Goal: Information Seeking & Learning: Learn about a topic

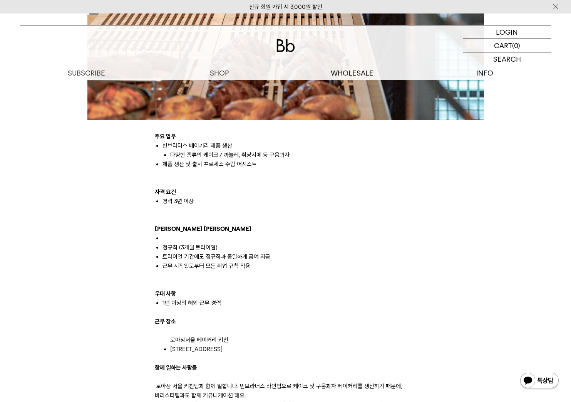
scroll to position [424, 0]
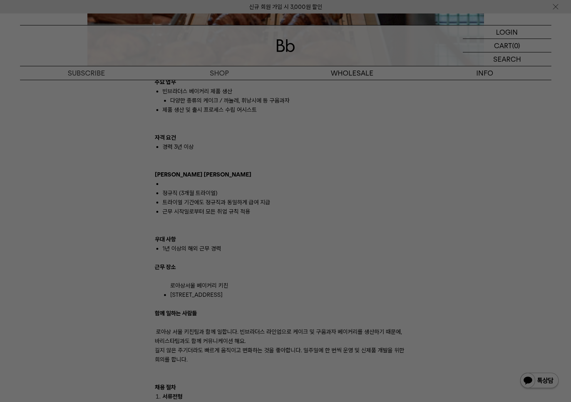
click at [292, 124] on div at bounding box center [285, 201] width 571 height 402
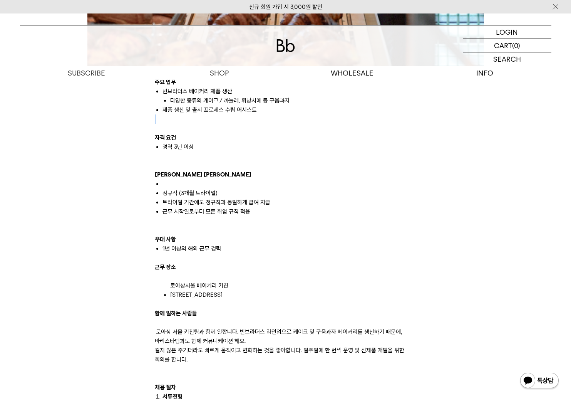
drag, startPoint x: 295, startPoint y: 123, endPoint x: 296, endPoint y: 111, distance: 12.0
click at [296, 114] on div "주요 업무 빈브라더스 베이커리 제품 생산 다양한 종류의 케이크 / 까눌레, [GEOGRAPHIC_DATA]에 등 구움과자 제품 생산 및 출시 …" at bounding box center [286, 317] width 262 height 481
click at [235, 121] on p at bounding box center [286, 118] width 262 height 9
click at [251, 163] on p at bounding box center [286, 165] width 262 height 9
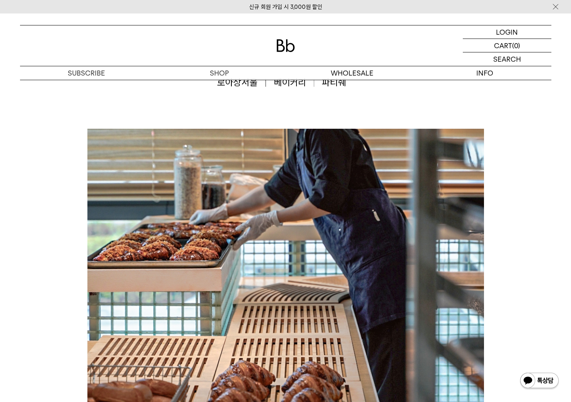
scroll to position [39, 0]
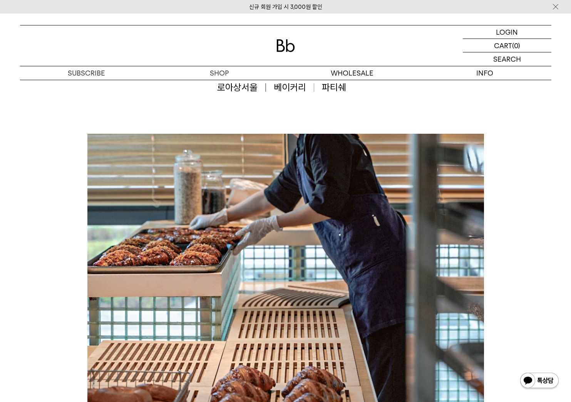
click at [279, 123] on div "로아상서울 베이커리 파티쉐" at bounding box center [286, 87] width 532 height 92
drag, startPoint x: 279, startPoint y: 123, endPoint x: 277, endPoint y: 107, distance: 16.3
click at [279, 122] on div "로아상서울 베이커리 파티쉐" at bounding box center [286, 87] width 532 height 92
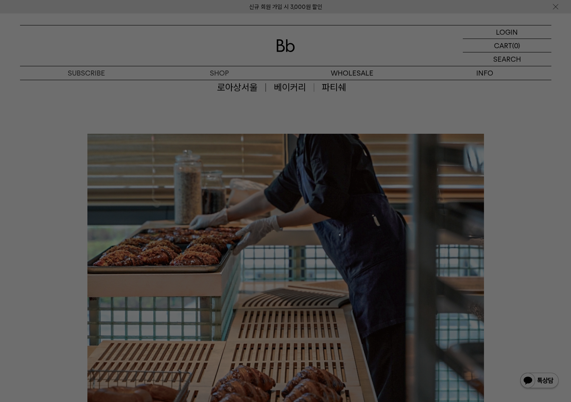
click at [149, 104] on div at bounding box center [285, 201] width 571 height 402
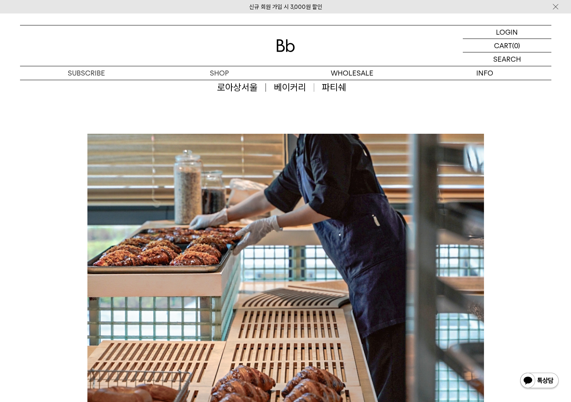
click at [149, 101] on div "로아상서울 베이커리 파티쉐" at bounding box center [286, 87] width 532 height 92
click at [150, 100] on div "로아상서울 베이커리 파티쉐" at bounding box center [286, 87] width 532 height 92
drag, startPoint x: 151, startPoint y: 99, endPoint x: 155, endPoint y: 101, distance: 4.7
click at [152, 99] on div "로아상서울 베이커리 파티쉐" at bounding box center [286, 87] width 532 height 92
click at [161, 99] on div "로아상서울 베이커리 파티쉐" at bounding box center [286, 87] width 532 height 92
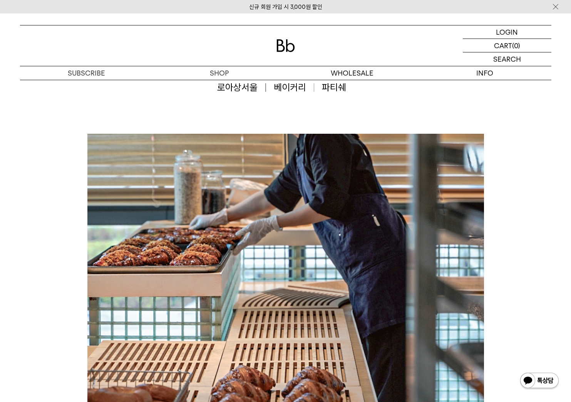
click at [164, 99] on div "로아상서울 베이커리 파티쉐" at bounding box center [286, 87] width 532 height 92
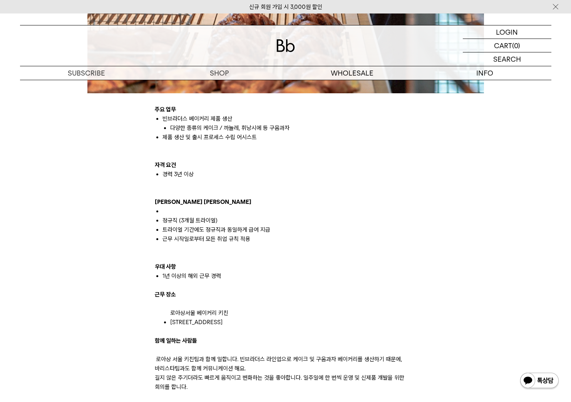
scroll to position [462, 0]
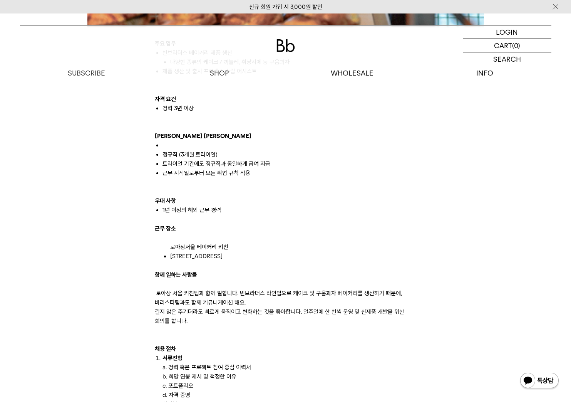
drag, startPoint x: 539, startPoint y: 188, endPoint x: 524, endPoint y: 156, distance: 36.0
click at [524, 156] on div "주요 업무 빈브라더스 베이커리 제품 생산 다양한 종류의 케이크 / 까눌레, [GEOGRAPHIC_DATA]에 등 구움과자 제품 생산 및 출시 …" at bounding box center [285, 165] width 539 height 910
click at [514, 158] on div "주요 업무 빈브라더스 베이커리 제품 생산 다양한 종류의 케이크 / 까눌레, [GEOGRAPHIC_DATA]에 등 구움과자 제품 생산 및 출시 …" at bounding box center [285, 165] width 539 height 910
drag, startPoint x: 508, startPoint y: 159, endPoint x: 496, endPoint y: 159, distance: 11.9
click at [496, 159] on div "주요 업무 빈브라더스 베이커리 제품 생산 다양한 종류의 케이크 / 까눌레, [GEOGRAPHIC_DATA]에 등 구움과자 제품 생산 및 출시 …" at bounding box center [285, 165] width 539 height 910
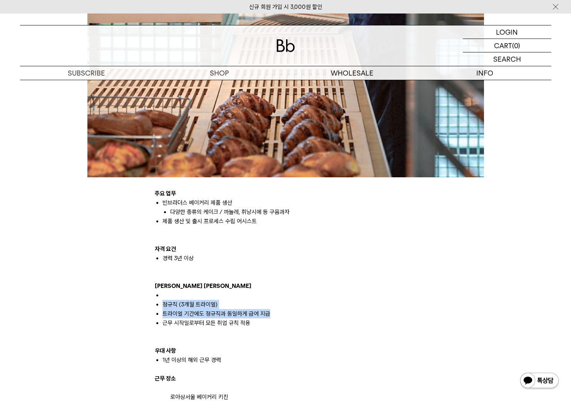
scroll to position [308, 0]
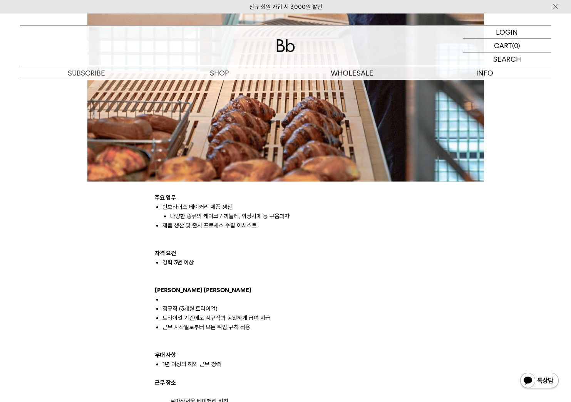
click at [490, 176] on div "주요 업무 빈브라더스 베이커리 제품 생산 다양한 종류의 케이크 / 까눌레, [GEOGRAPHIC_DATA]에 등 구움과자 제품 생산 및 출시 …" at bounding box center [285, 319] width 539 height 910
click at [495, 180] on div "주요 업무 빈브라더스 베이커리 제품 생산 다양한 종류의 케이크 / 까눌레, [GEOGRAPHIC_DATA]에 등 구움과자 제품 생산 및 출시 …" at bounding box center [285, 319] width 539 height 910
drag, startPoint x: 498, startPoint y: 175, endPoint x: 497, endPoint y: 168, distance: 6.6
click at [499, 175] on div "주요 업무 빈브라더스 베이커리 제품 생산 다양한 종류의 케이크 / 까눌레, [GEOGRAPHIC_DATA]에 등 구움과자 제품 생산 및 출시 …" at bounding box center [285, 319] width 539 height 910
drag, startPoint x: 497, startPoint y: 161, endPoint x: 498, endPoint y: 143, distance: 17.4
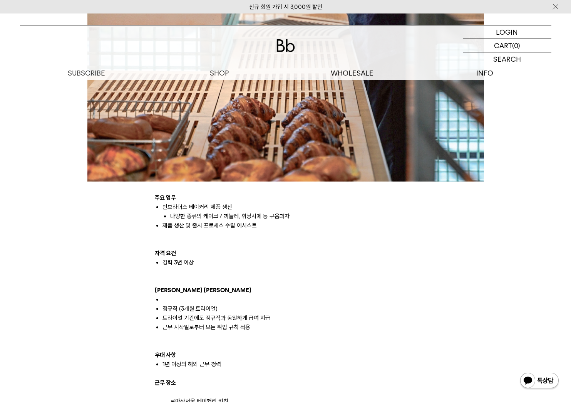
click at [498, 144] on div "주요 업무 빈브라더스 베이커리 제품 생산 다양한 종류의 케이크 / 까눌레, [GEOGRAPHIC_DATA]에 등 구움과자 제품 생산 및 출시 …" at bounding box center [285, 319] width 539 height 910
click at [498, 143] on div "주요 업무 빈브라더스 베이커리 제품 생산 다양한 종류의 케이크 / 까눌레, [GEOGRAPHIC_DATA]에 등 구움과자 제품 생산 및 출시 …" at bounding box center [285, 319] width 539 height 910
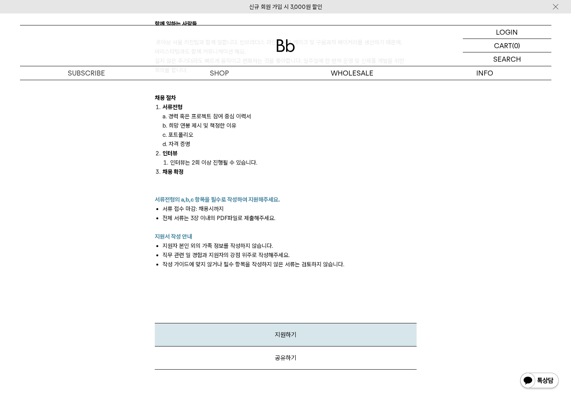
scroll to position [771, 0]
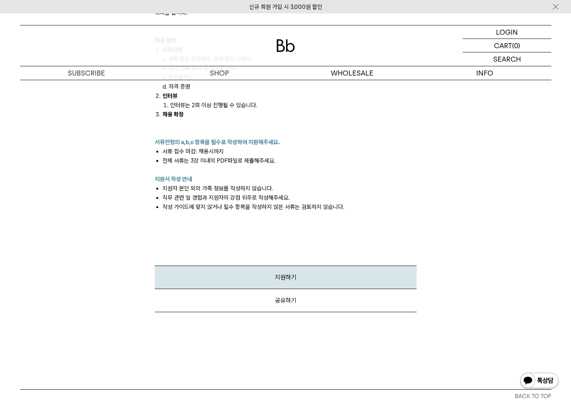
drag, startPoint x: 324, startPoint y: 144, endPoint x: 322, endPoint y: 141, distance: 4.3
drag, startPoint x: 322, startPoint y: 141, endPoint x: 313, endPoint y: 116, distance: 25.8
click at [313, 116] on p "채용 확정" at bounding box center [290, 114] width 254 height 9
click at [312, 116] on p "채용 확정" at bounding box center [290, 114] width 254 height 9
click at [306, 118] on p "채용 확정" at bounding box center [290, 114] width 254 height 9
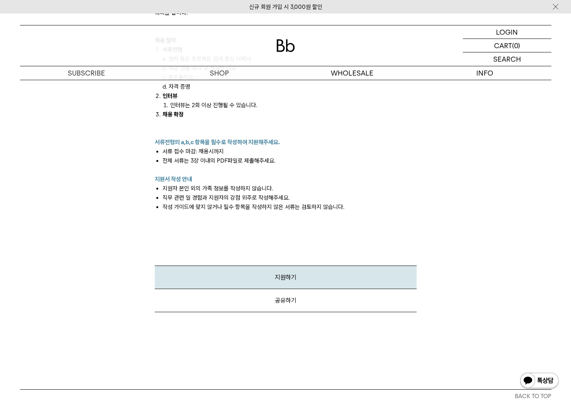
click at [301, 149] on li "서류 접수 마감: 채용시까지" at bounding box center [290, 151] width 254 height 9
drag, startPoint x: 301, startPoint y: 149, endPoint x: 300, endPoint y: 154, distance: 5.1
click at [300, 154] on li "서류 접수 마감: 채용시까지" at bounding box center [290, 151] width 254 height 9
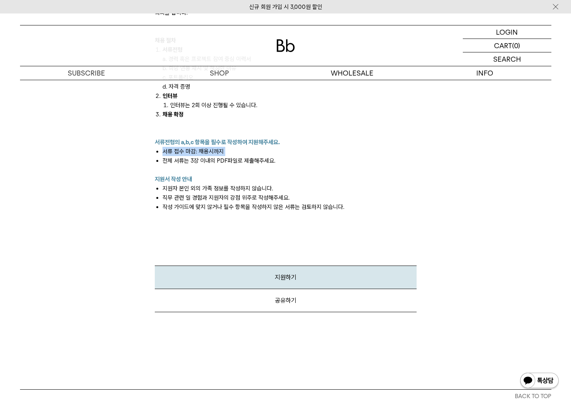
click at [300, 154] on li "서류 접수 마감: 채용시까지" at bounding box center [290, 151] width 254 height 9
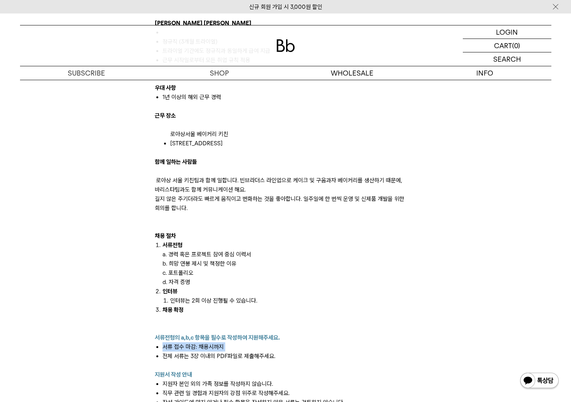
scroll to position [539, 0]
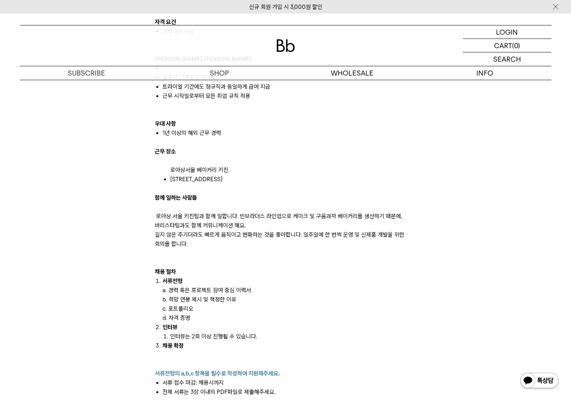
click at [298, 143] on div at bounding box center [286, 142] width 262 height 9
drag, startPoint x: 297, startPoint y: 142, endPoint x: 288, endPoint y: 135, distance: 11.3
click at [288, 135] on div "주요 업무 빈브라더스 베이커리 제품 생산 다양한 종류의 케이크 / 까눌레, [GEOGRAPHIC_DATA]에 등 구움과자 제품 생산 및 출시 …" at bounding box center [286, 202] width 262 height 481
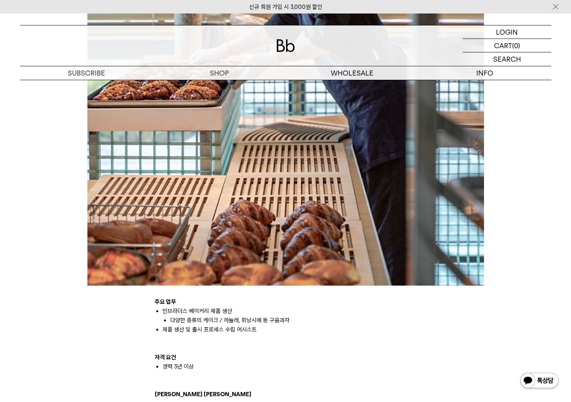
scroll to position [39, 0]
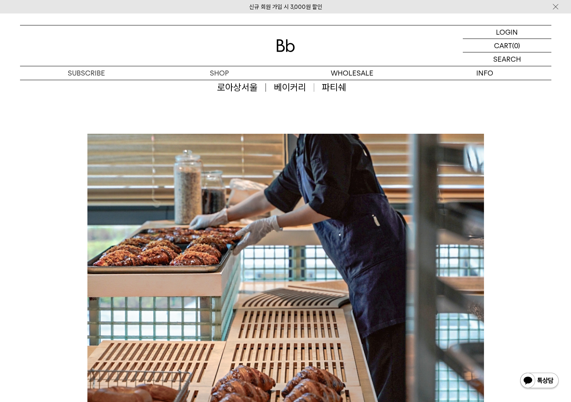
click at [510, 120] on div "로아상서울 베이커리 파티쉐" at bounding box center [286, 87] width 532 height 92
click at [508, 119] on div "로아상서울 베이커리 파티쉐" at bounding box center [286, 87] width 532 height 92
drag, startPoint x: 508, startPoint y: 118, endPoint x: 506, endPoint y: 123, distance: 5.5
click at [503, 121] on div "로아상서울 베이커리 파티쉐" at bounding box center [286, 87] width 532 height 92
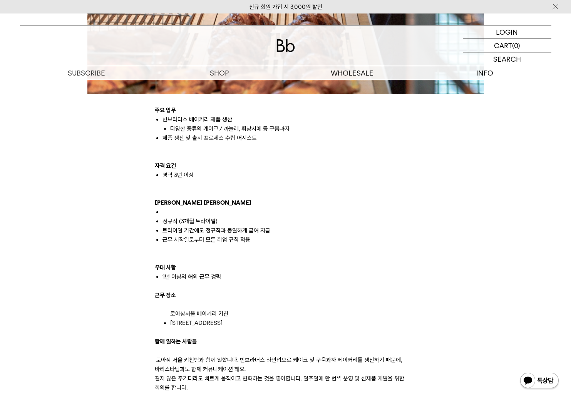
scroll to position [616, 0]
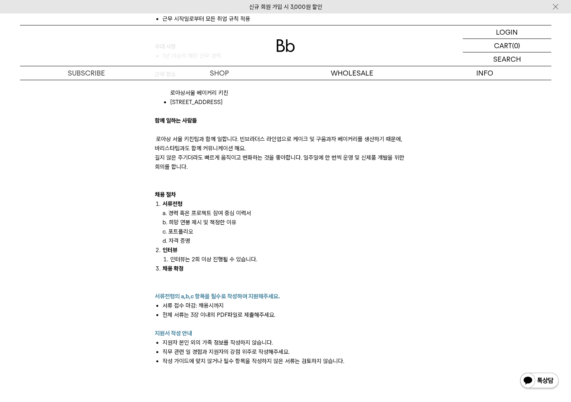
click at [138, 103] on div "주요 업무 빈브라더스 베이커리 제품 생산 다양한 종류의 케이크 / 까눌레, [GEOGRAPHIC_DATA]에 등 구움과자 제품 생산 및 출시 …" at bounding box center [285, 11] width 539 height 910
click at [134, 103] on div "주요 업무 빈브라더스 베이커리 제품 생산 다양한 종류의 케이크 / 까눌레, [GEOGRAPHIC_DATA]에 등 구움과자 제품 생산 및 출시 …" at bounding box center [285, 11] width 539 height 910
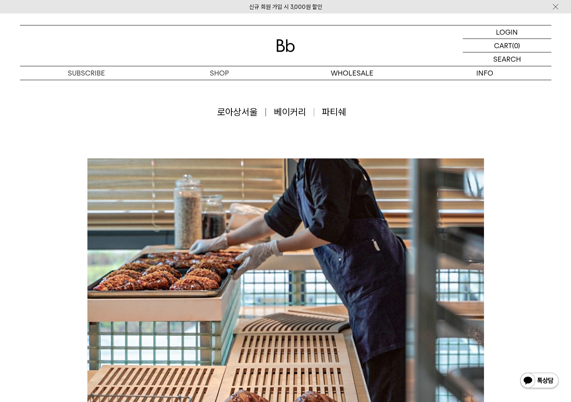
scroll to position [0, 0]
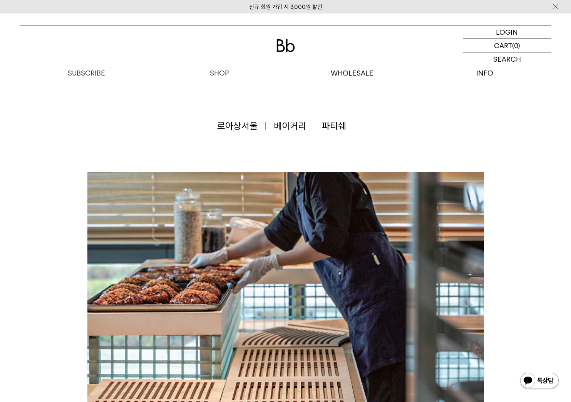
click at [55, 129] on div "로아상서울 베이커리 파티쉐" at bounding box center [286, 126] width 532 height 92
click at [89, 103] on div "로아상서울 베이커리 파티쉐" at bounding box center [286, 126] width 532 height 92
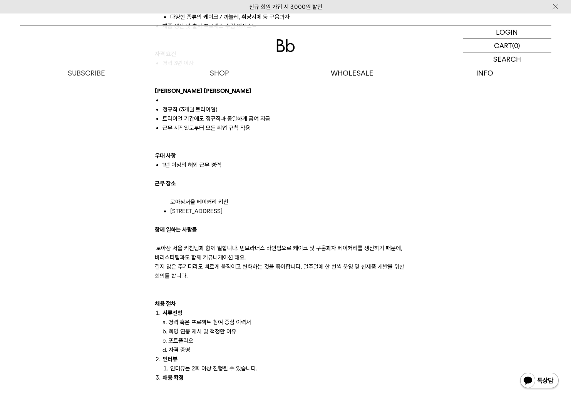
scroll to position [539, 0]
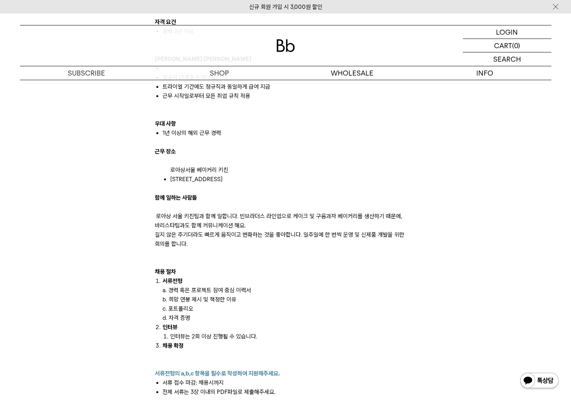
drag, startPoint x: 54, startPoint y: 252, endPoint x: 48, endPoint y: 239, distance: 14.6
click at [48, 239] on div "주요 업무 빈브라더스 베이커리 제품 생산 다양한 종류의 케이크 / 까눌레, [GEOGRAPHIC_DATA]에 등 구움과자 제품 생산 및 출시 …" at bounding box center [285, 88] width 539 height 910
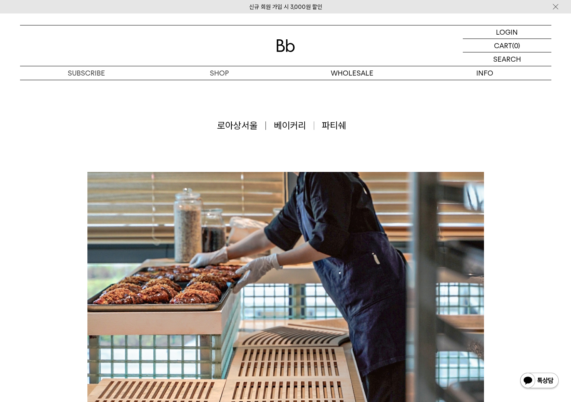
scroll to position [0, 0]
drag, startPoint x: 7, startPoint y: 336, endPoint x: 384, endPoint y: 149, distance: 421.5
click at [384, 149] on div "로아상서울 베이커리 파티쉐" at bounding box center [286, 126] width 532 height 92
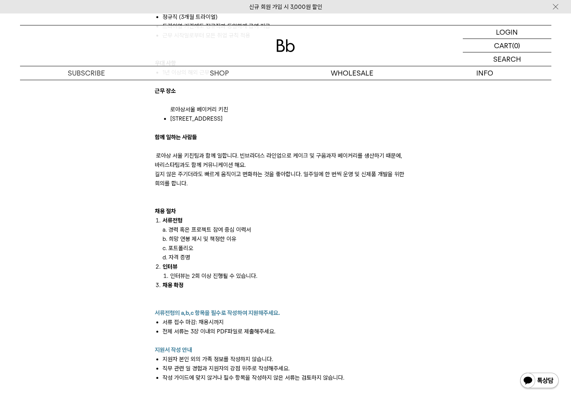
scroll to position [655, 0]
